Goal: Find specific page/section: Find specific page/section

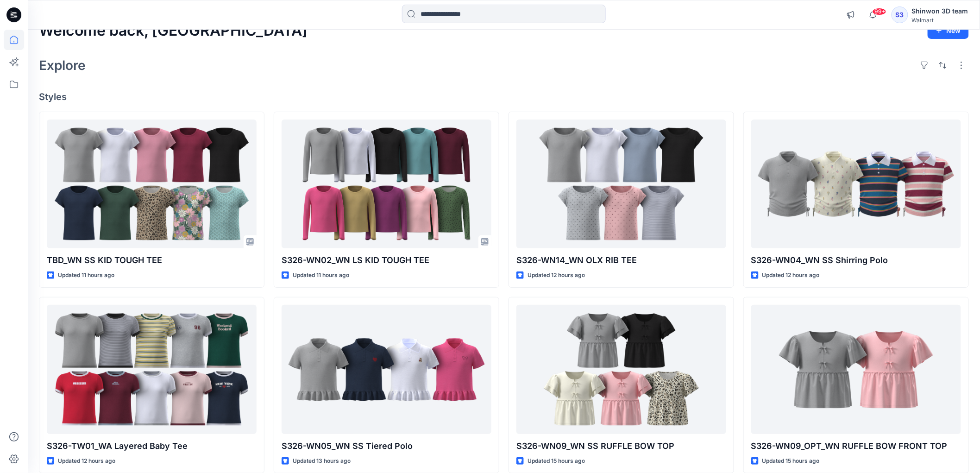
scroll to position [51, 0]
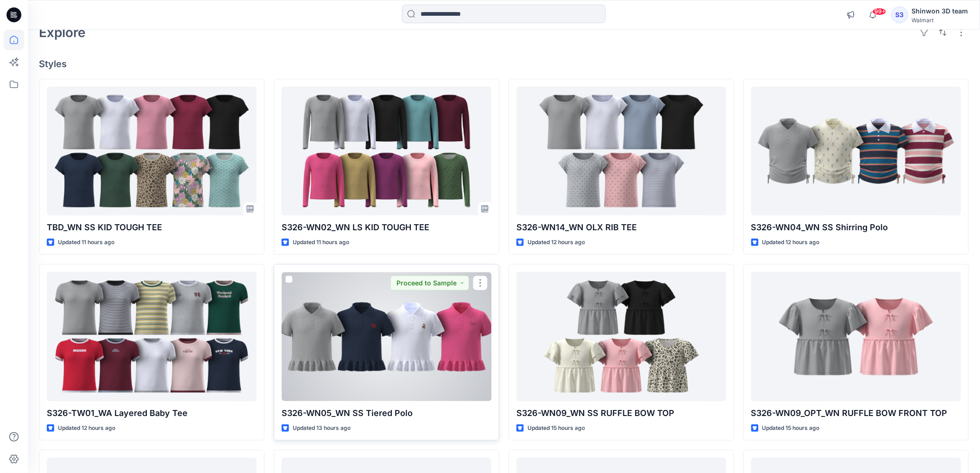
click at [415, 349] on div at bounding box center [387, 336] width 210 height 129
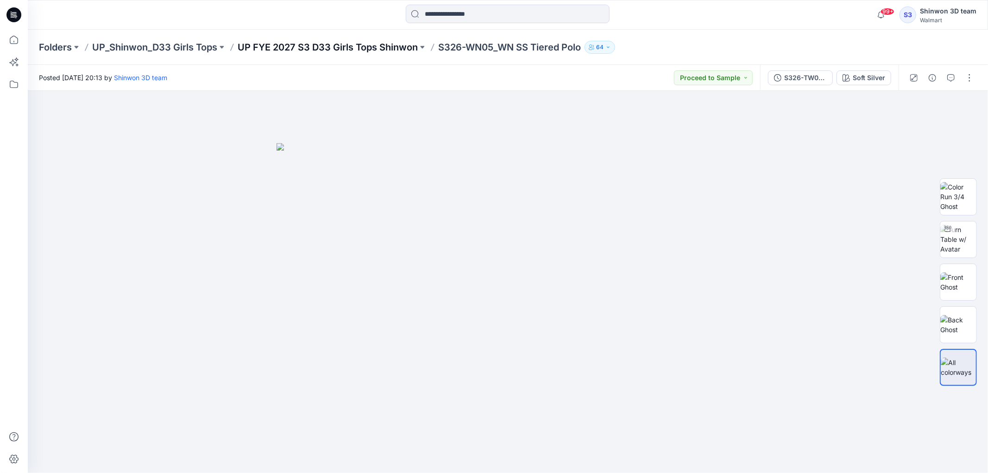
click at [382, 50] on p "UP FYE 2027 S3 D33 Girls Tops Shinwon" at bounding box center [328, 47] width 180 height 13
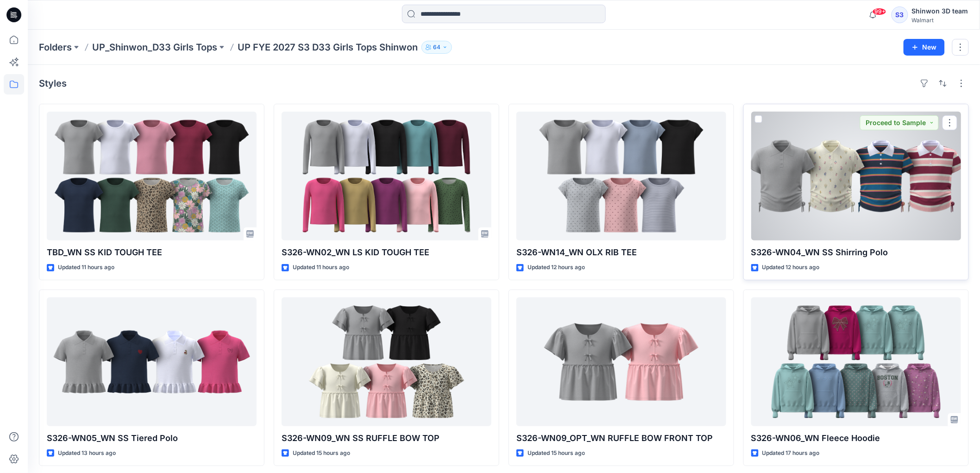
click at [832, 183] on div at bounding box center [856, 176] width 210 height 129
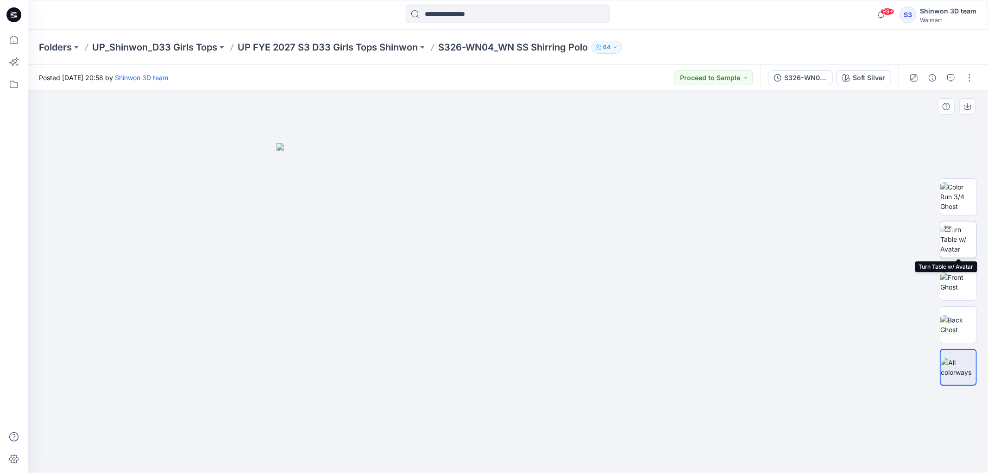
click at [951, 239] on img at bounding box center [958, 239] width 36 height 29
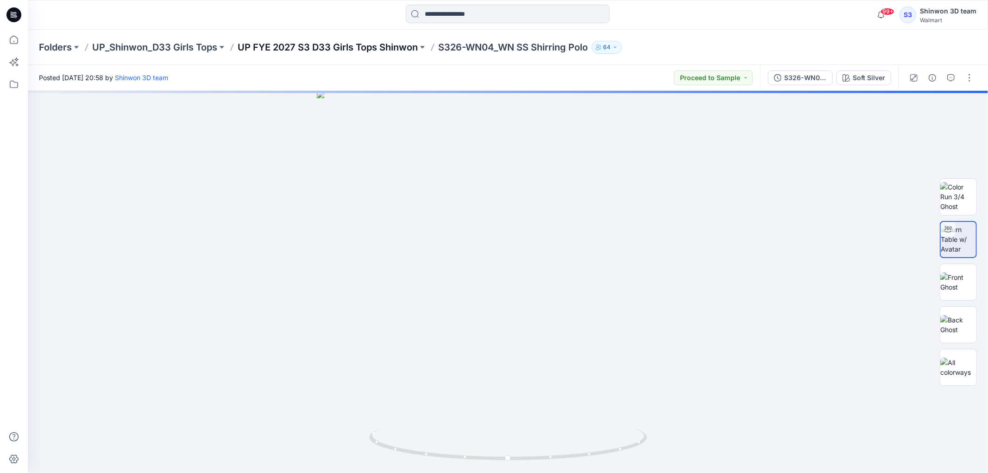
click at [364, 48] on p "UP FYE 2027 S3 D33 Girls Tops Shinwon" at bounding box center [328, 47] width 180 height 13
